Goal: Task Accomplishment & Management: Use online tool/utility

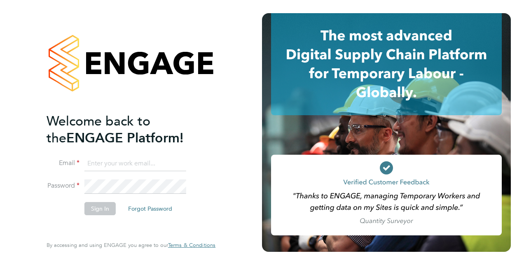
type input "calum.madden@vistry.co.uk"
click at [109, 212] on button "Sign In" at bounding box center [99, 208] width 31 height 13
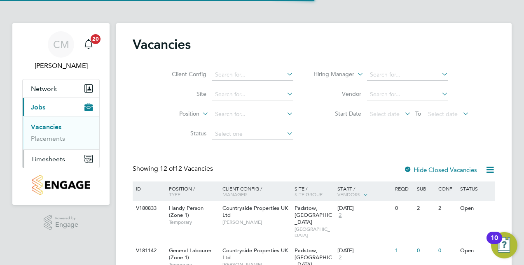
click at [48, 160] on span "Timesheets" at bounding box center [48, 159] width 34 height 8
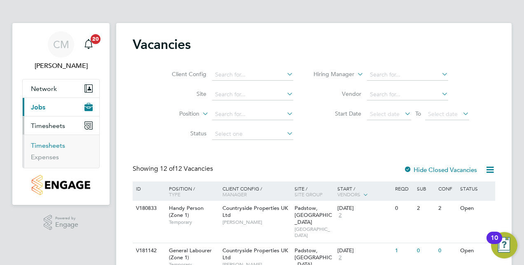
click at [43, 146] on link "Timesheets" at bounding box center [48, 146] width 34 height 8
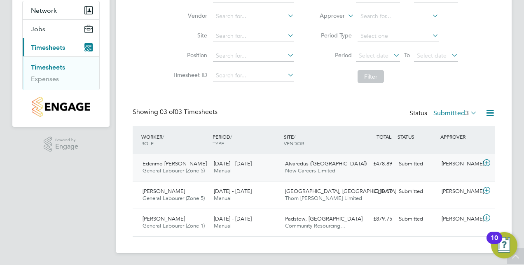
click at [484, 162] on icon at bounding box center [486, 163] width 10 height 7
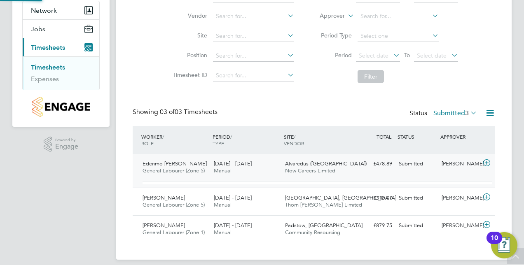
scroll to position [14, 80]
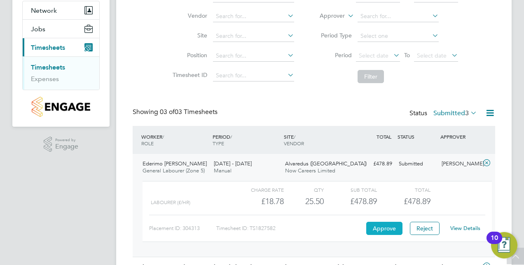
click at [397, 225] on button "Approve" at bounding box center [384, 228] width 36 height 13
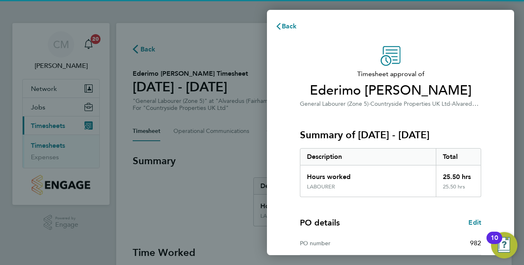
scroll to position [128, 0]
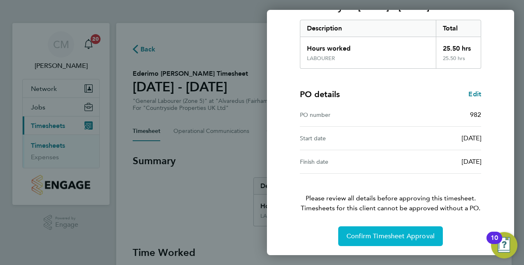
click at [384, 233] on span "Confirm Timesheet Approval" at bounding box center [390, 236] width 88 height 8
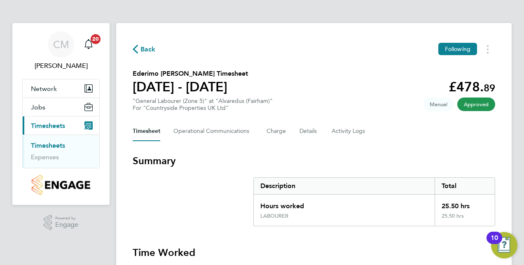
click at [54, 145] on link "Timesheets" at bounding box center [48, 146] width 34 height 8
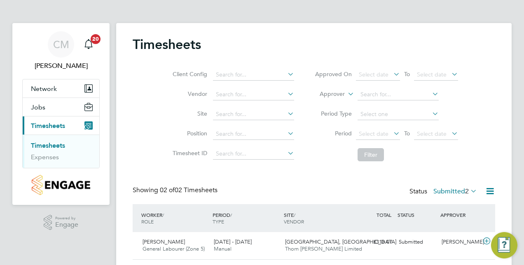
scroll to position [51, 0]
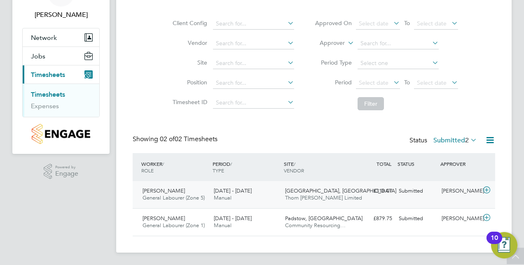
click at [490, 187] on icon at bounding box center [486, 190] width 10 height 7
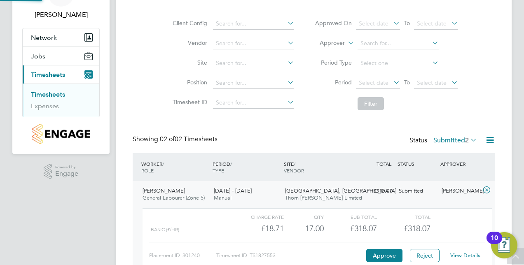
scroll to position [14, 80]
click at [380, 255] on button "Approve" at bounding box center [384, 255] width 36 height 13
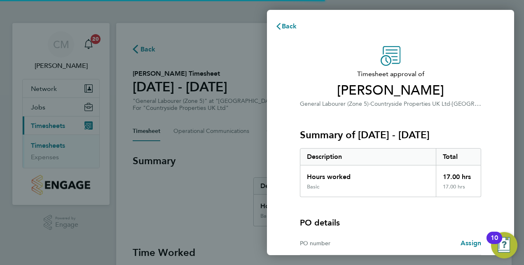
scroll to position [82, 0]
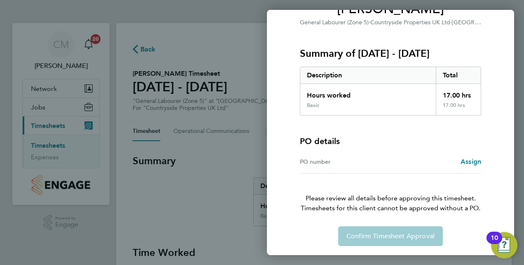
click at [232, 151] on div "Back Timesheet approval of Liam Millington General Labourer (Zone 5) · Countrys…" at bounding box center [262, 132] width 524 height 265
